Goal: Task Accomplishment & Management: Manage account settings

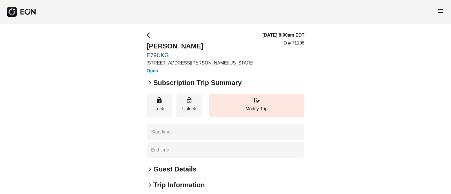
type time "**********"
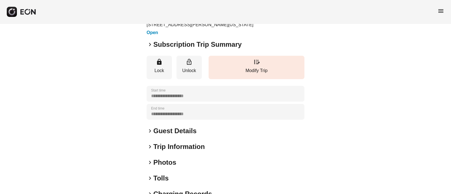
scroll to position [87, 0]
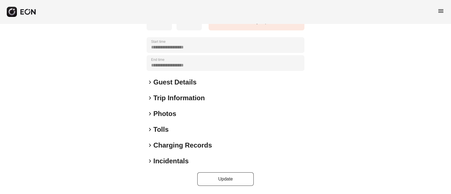
click at [150, 81] on span "keyboard_arrow_right" at bounding box center [150, 82] width 7 height 7
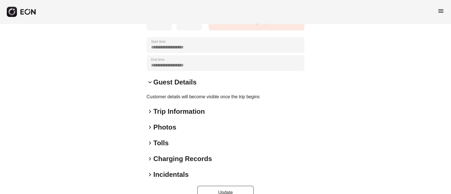
scroll to position [0, 0]
